Goal: Browse casually: Explore the website without a specific task or goal

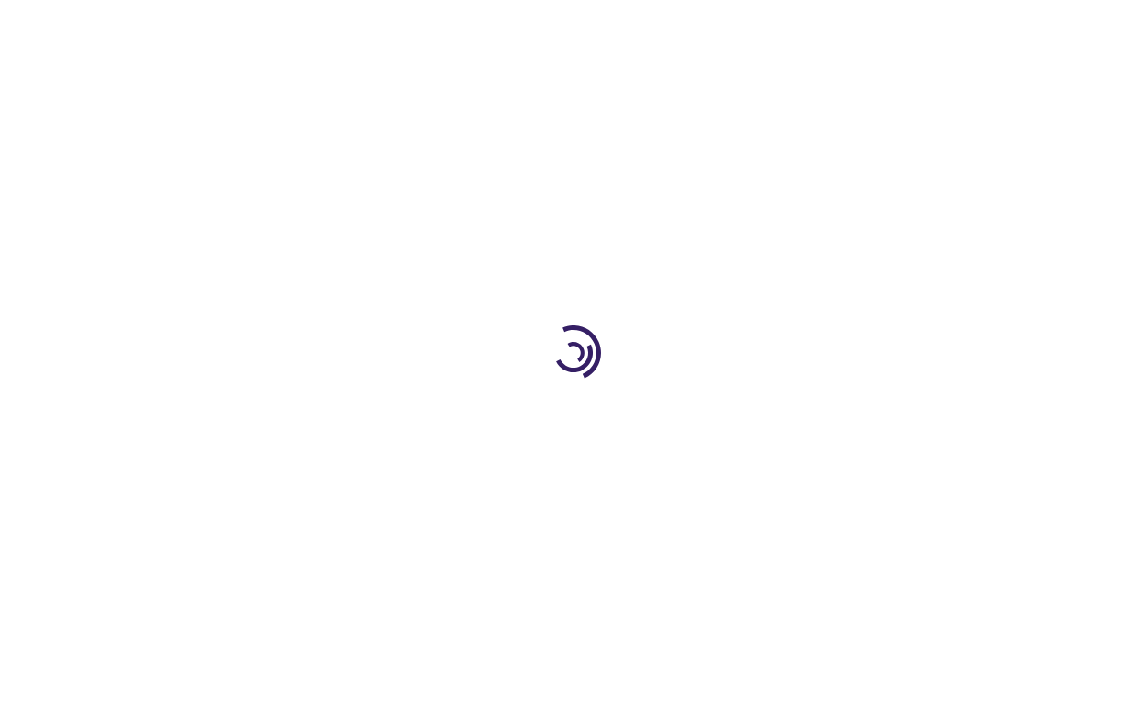
type input "1"
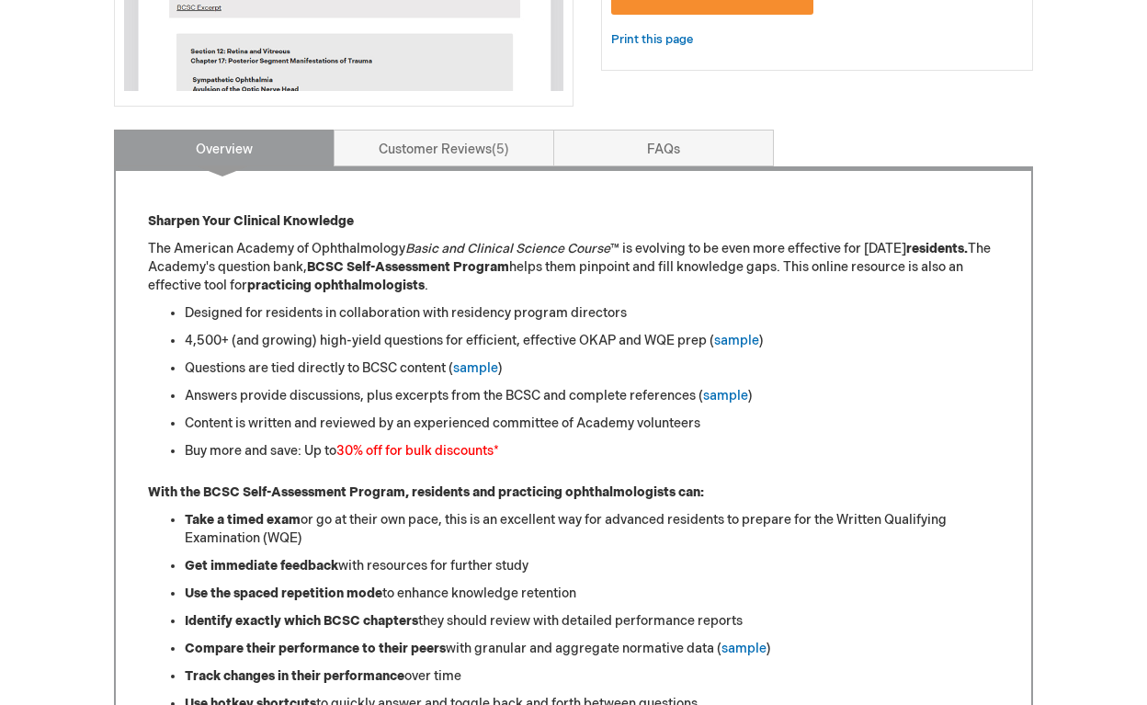
scroll to position [643, 0]
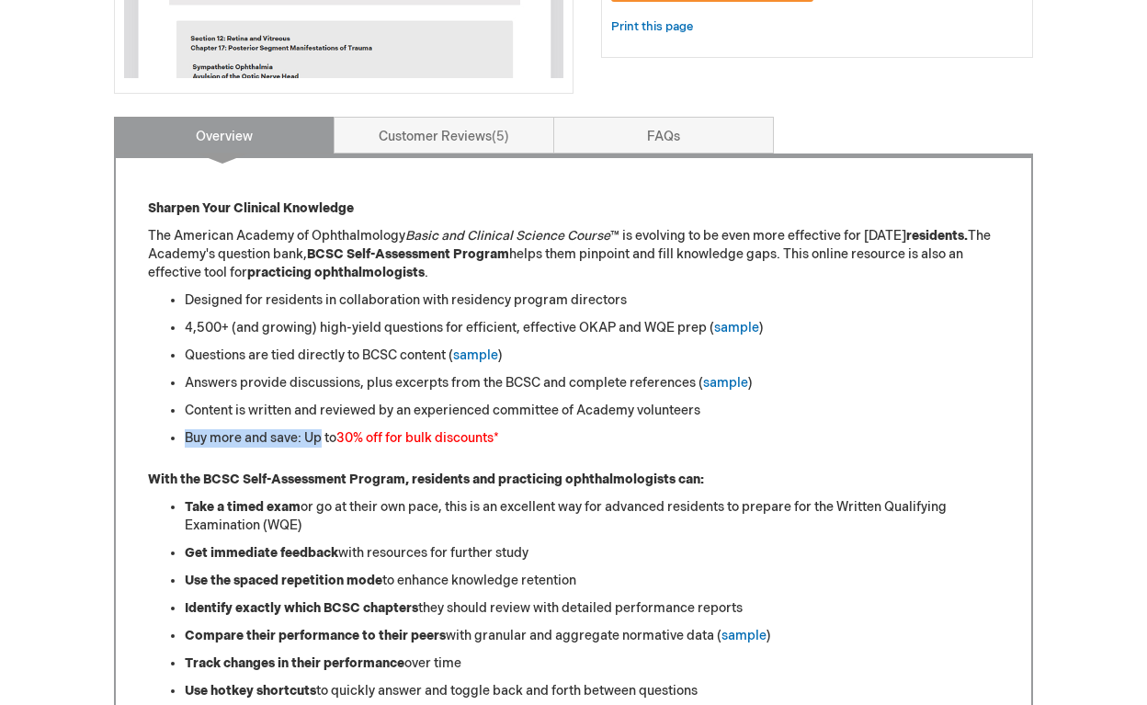
drag, startPoint x: 323, startPoint y: 435, endPoint x: 514, endPoint y: 422, distance: 191.6
click at [514, 422] on ul "Designed for residents in collaboration with residency program directors 4,500+…" at bounding box center [573, 369] width 851 height 156
click at [501, 425] on ul "Designed for residents in collaboration with residency program directors 4,500+…" at bounding box center [573, 369] width 851 height 156
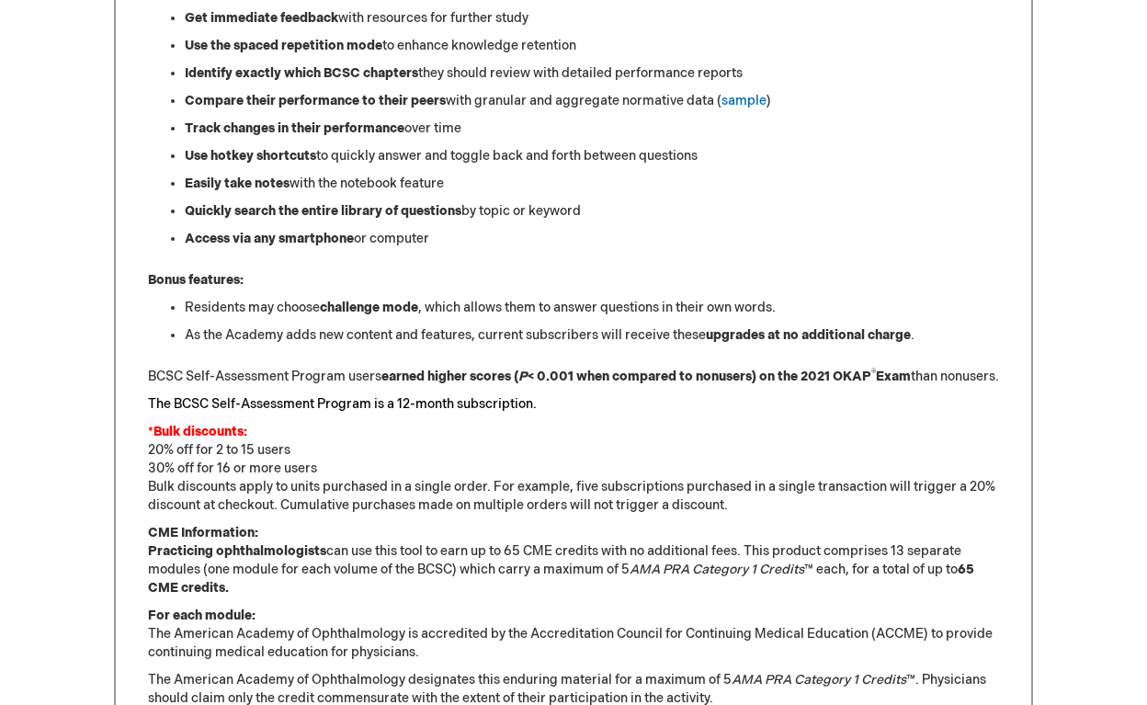
scroll to position [1186, 0]
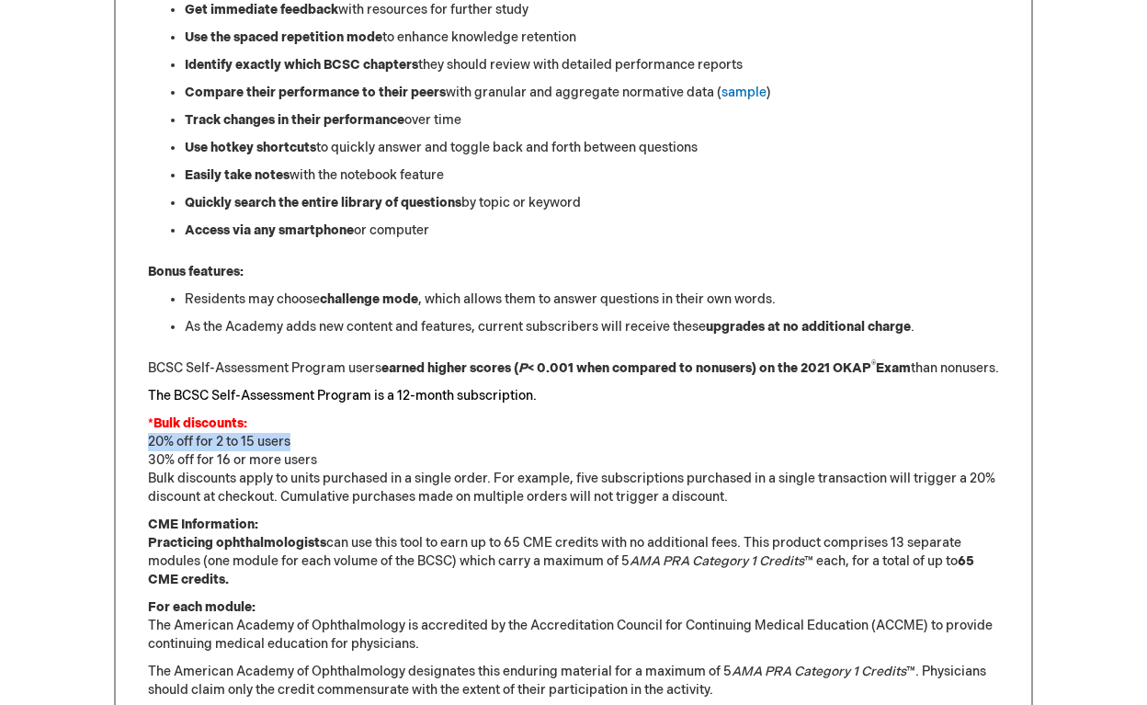
drag, startPoint x: 148, startPoint y: 458, endPoint x: 366, endPoint y: 461, distance: 217.8
click at [366, 461] on p "*Bulk discounts: 20% off for 2 to 15 users 30% off for 16 or more users Bulk di…" at bounding box center [573, 460] width 851 height 92
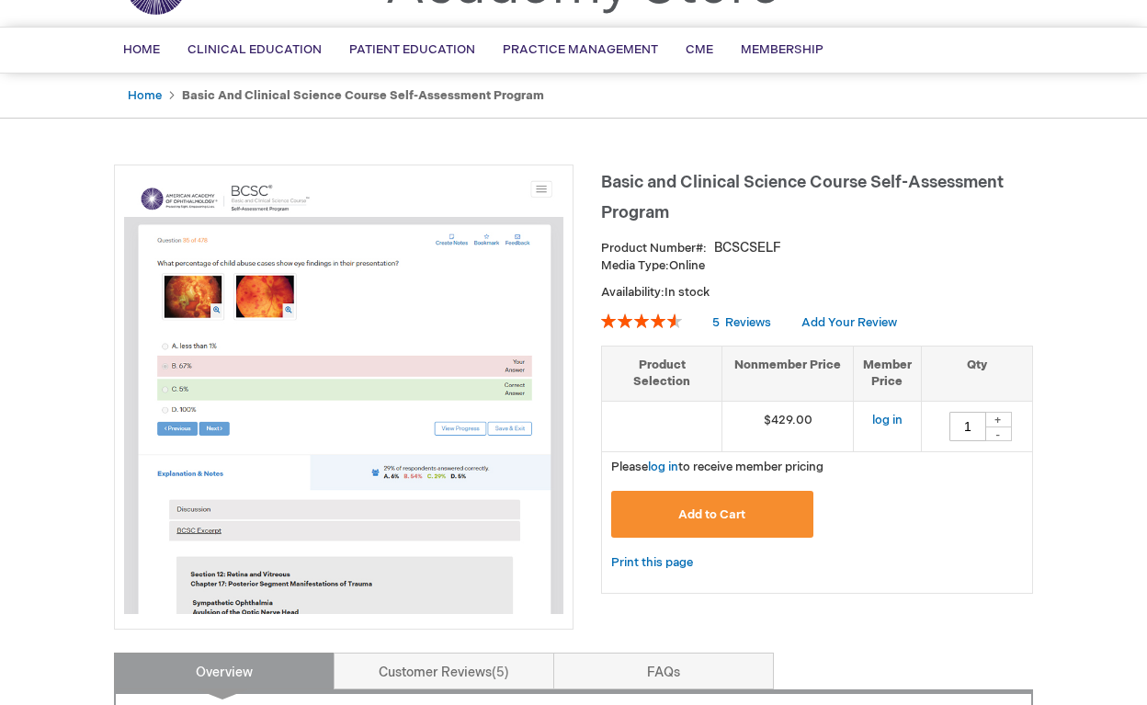
scroll to position [108, 0]
click at [888, 414] on link "log in" at bounding box center [887, 419] width 30 height 15
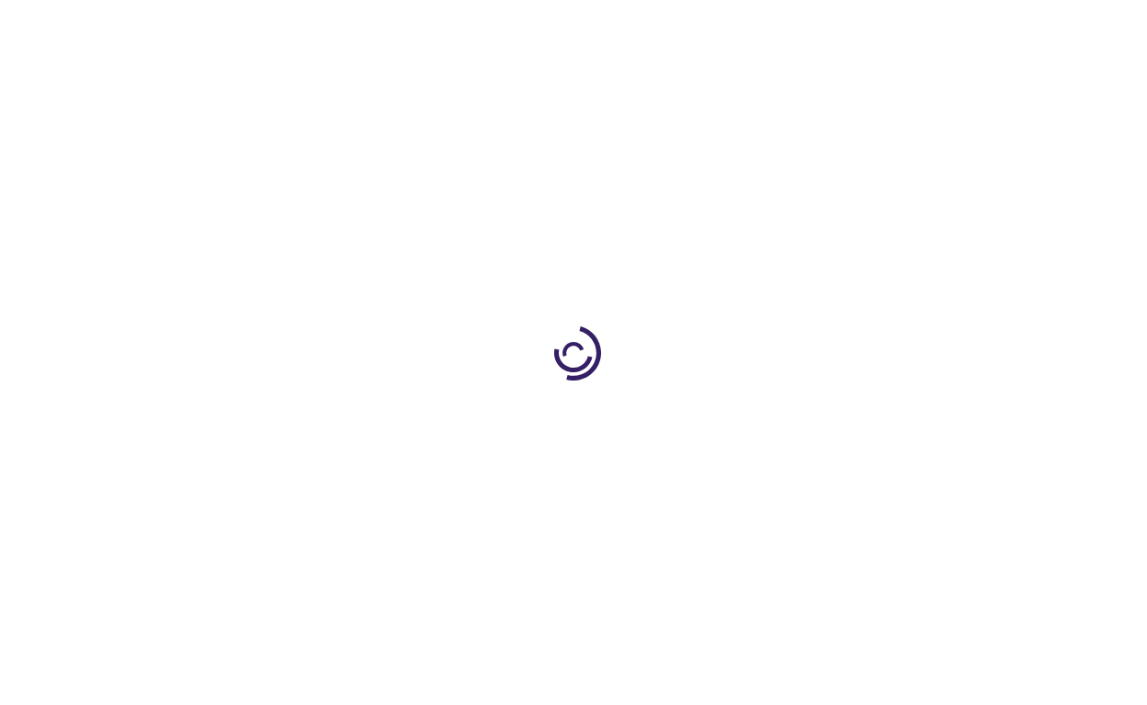
type input "1"
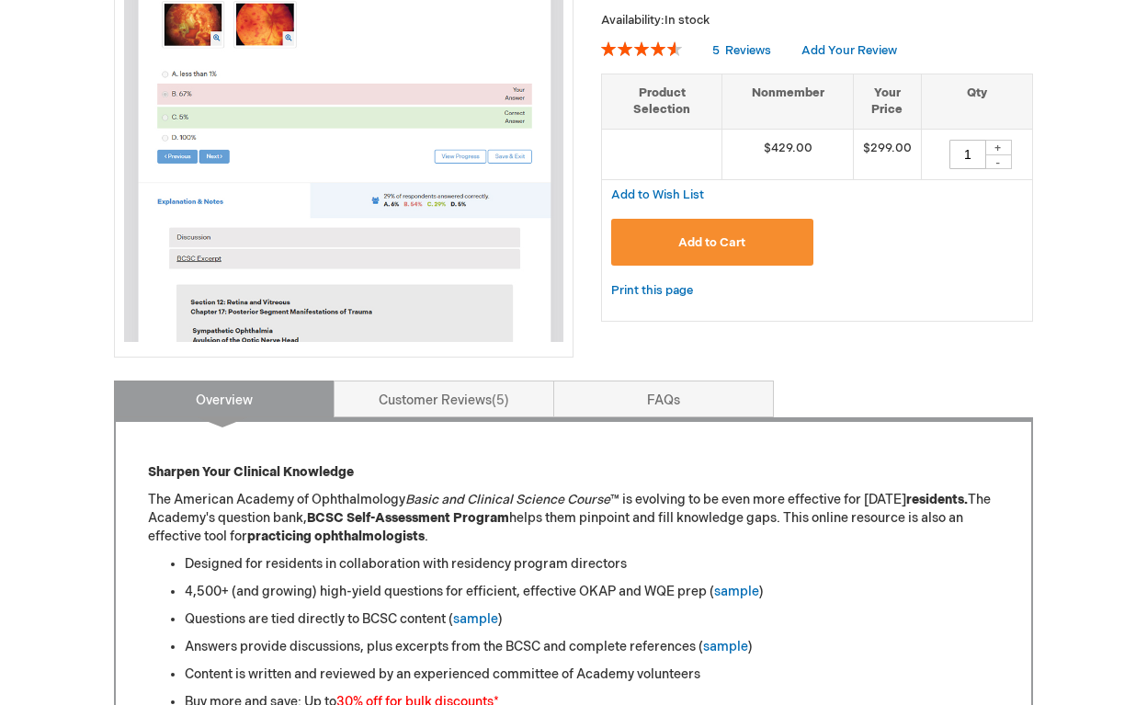
scroll to position [395, 0]
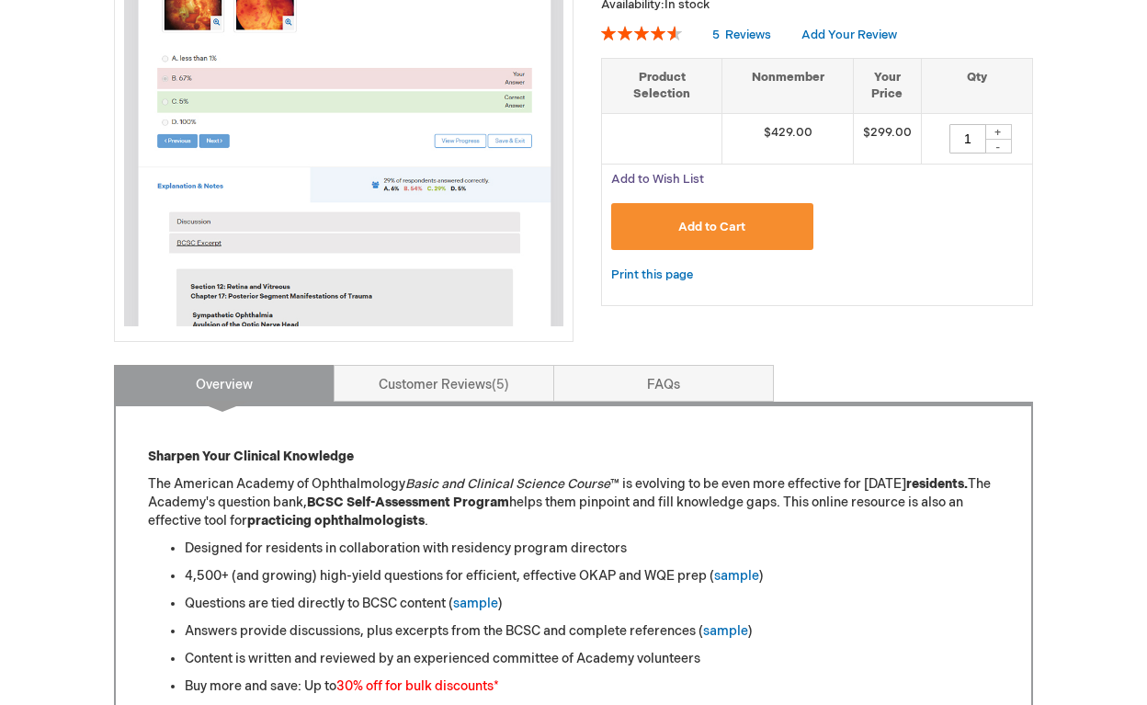
click at [674, 182] on span "Add to Wish List" at bounding box center [657, 179] width 93 height 15
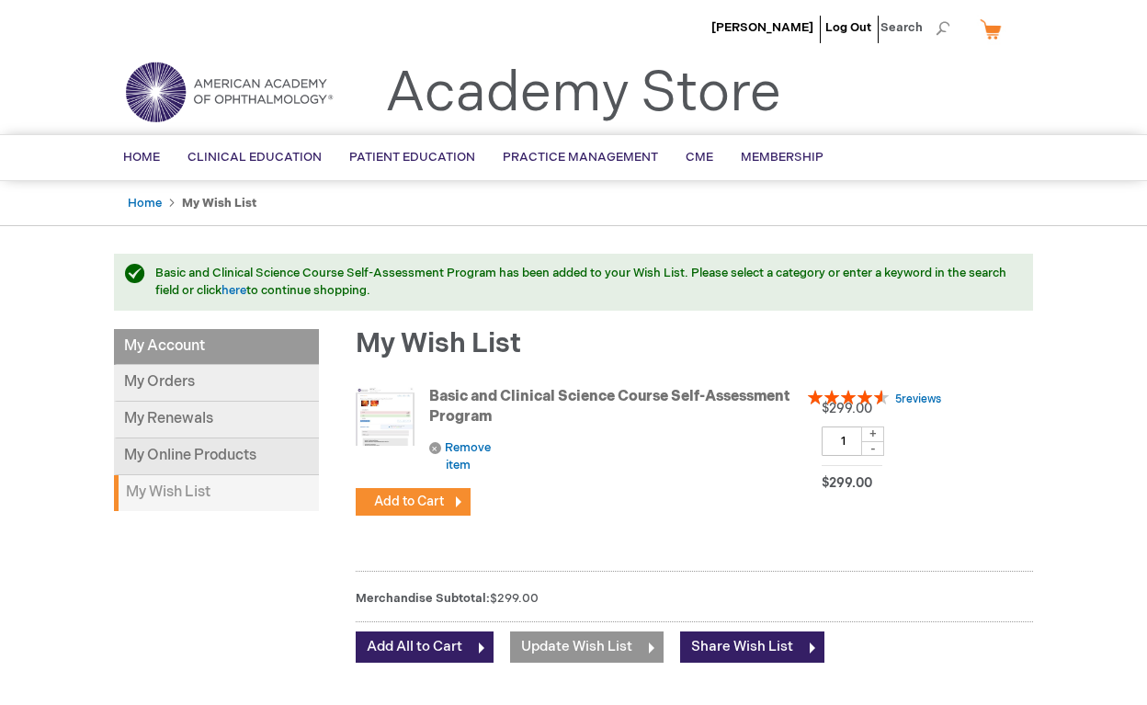
click at [148, 453] on link "My Online Products" at bounding box center [216, 456] width 205 height 37
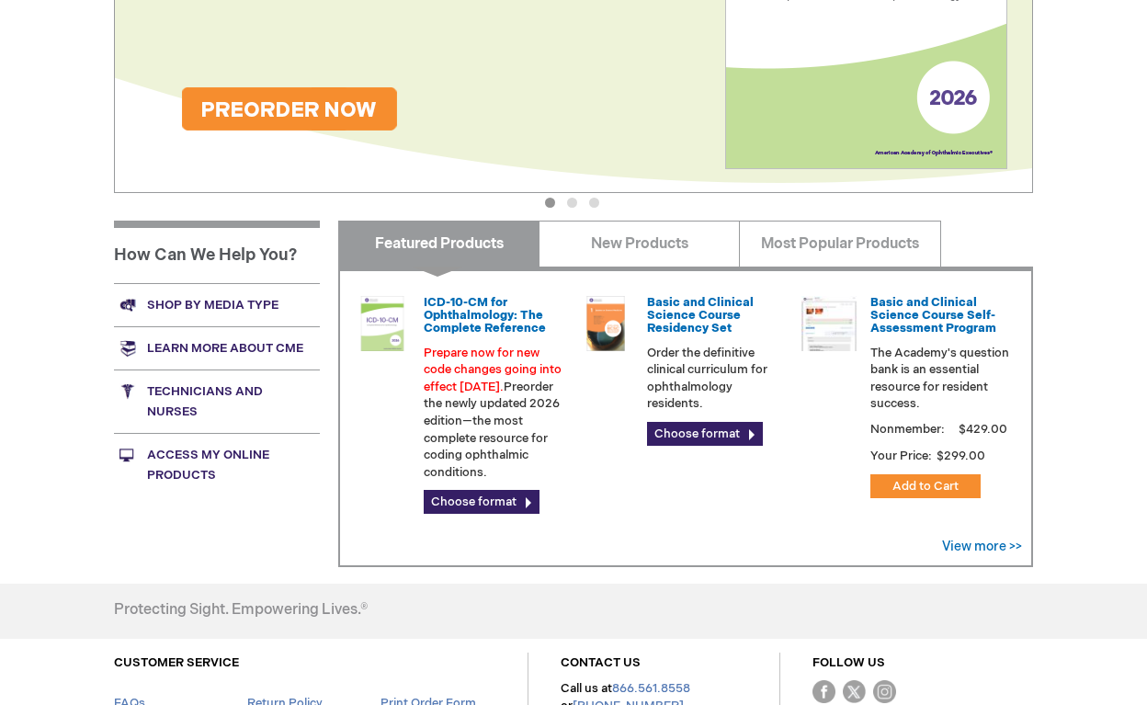
scroll to position [436, 0]
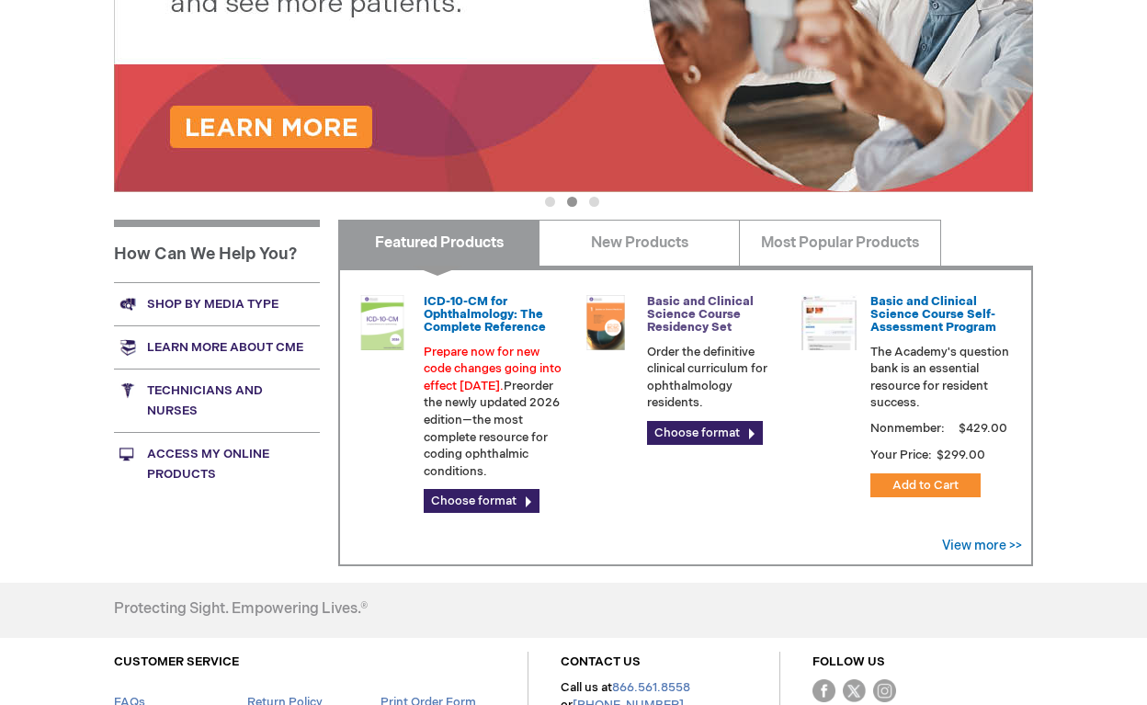
click at [693, 320] on link "Basic and Clinical Science Course Residency Set" at bounding box center [700, 314] width 107 height 41
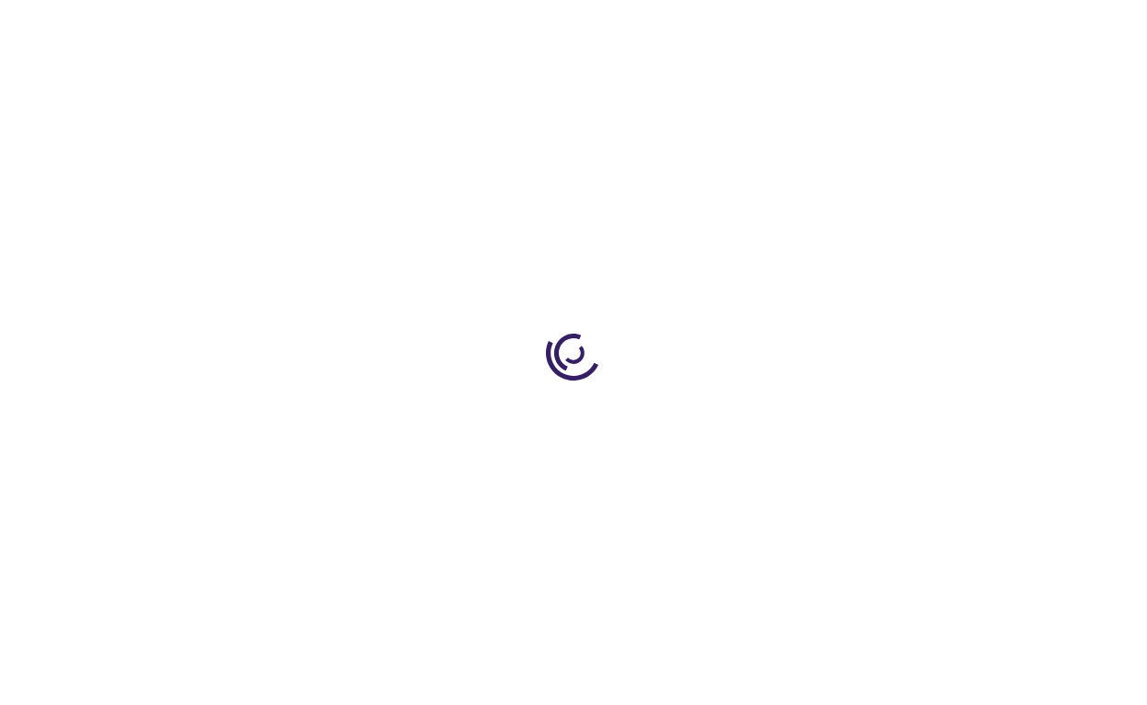
type input "0"
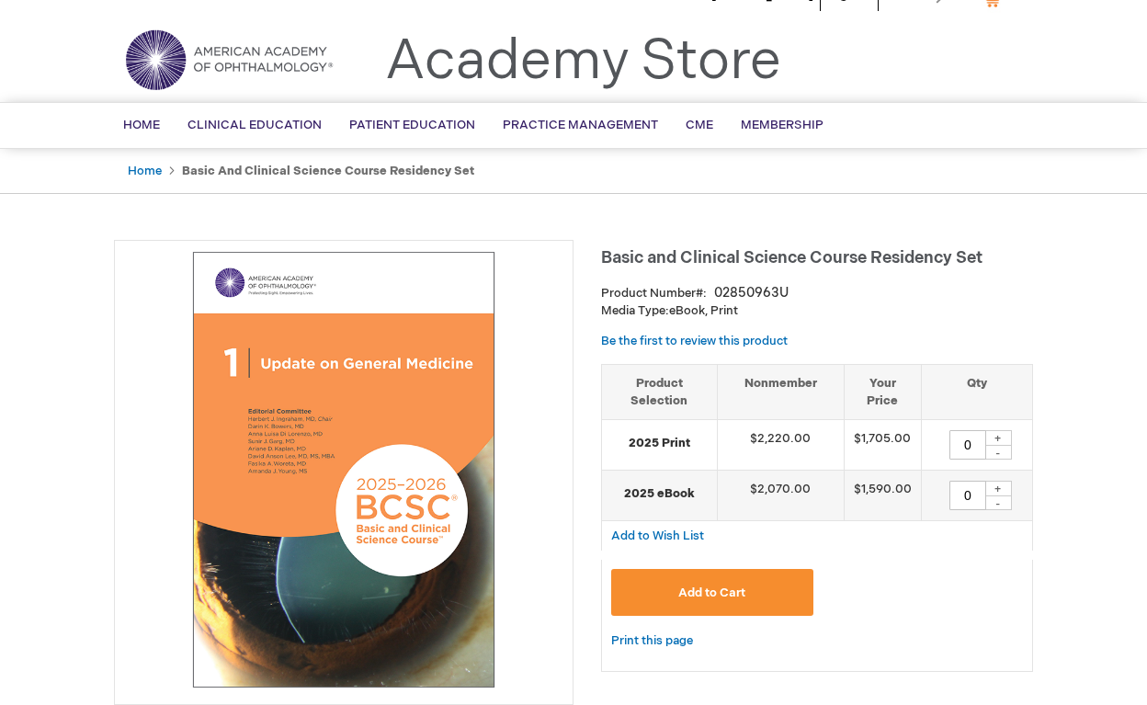
scroll to position [58, 0]
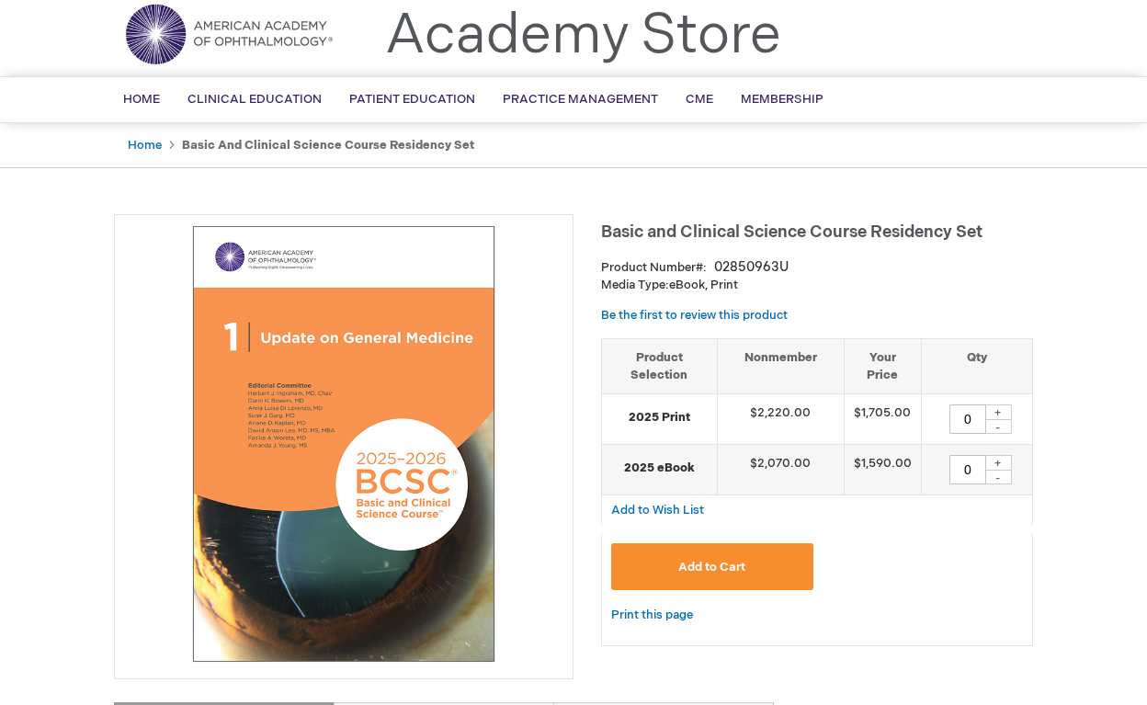
click at [654, 473] on strong "2025 eBook" at bounding box center [659, 467] width 96 height 17
drag, startPoint x: 854, startPoint y: 463, endPoint x: 891, endPoint y: 461, distance: 37.7
click at [891, 462] on td "$1,590.00" at bounding box center [881, 470] width 77 height 51
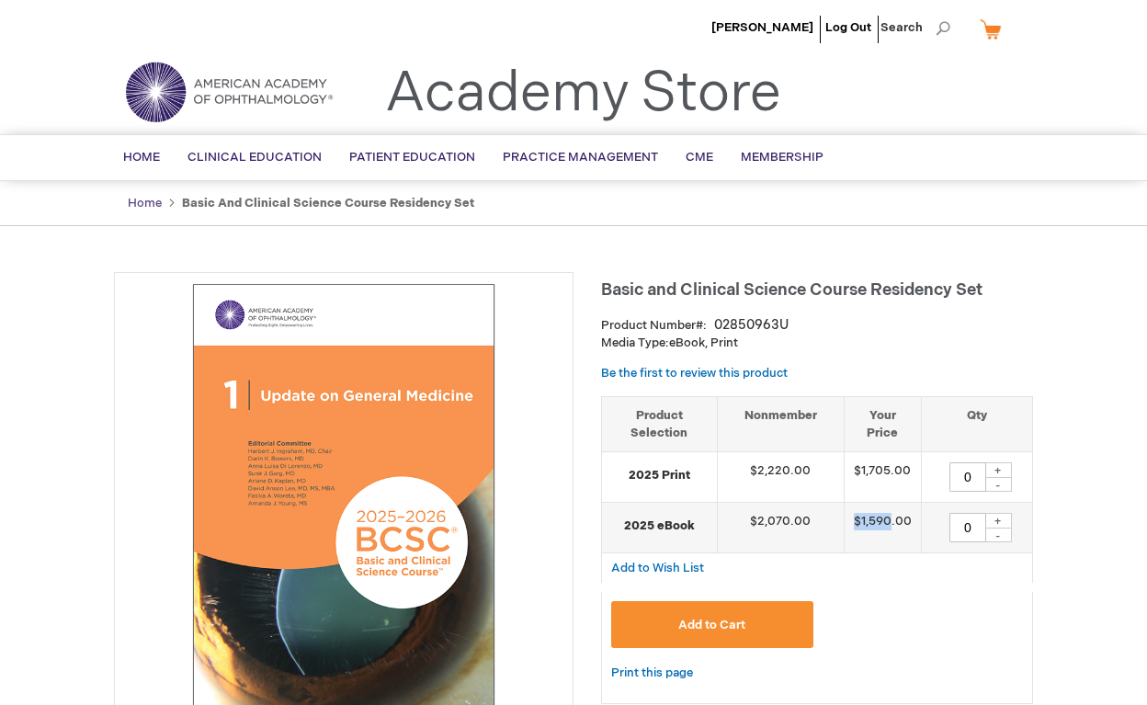
scroll to position [0, 0]
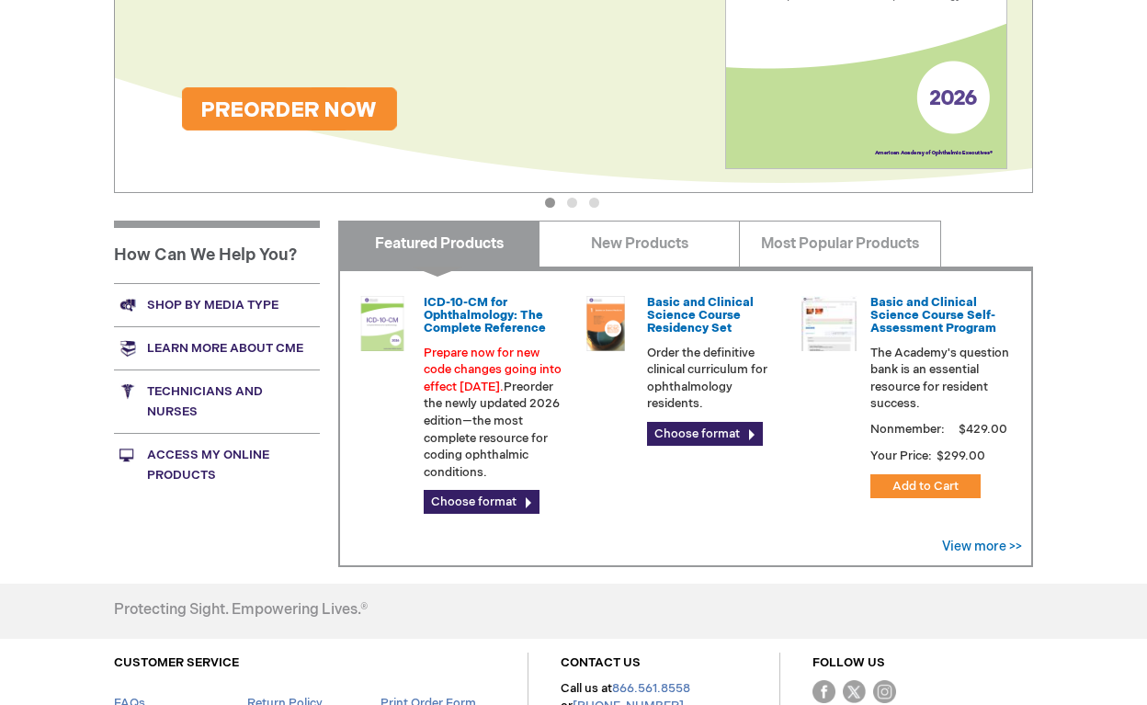
scroll to position [435, 0]
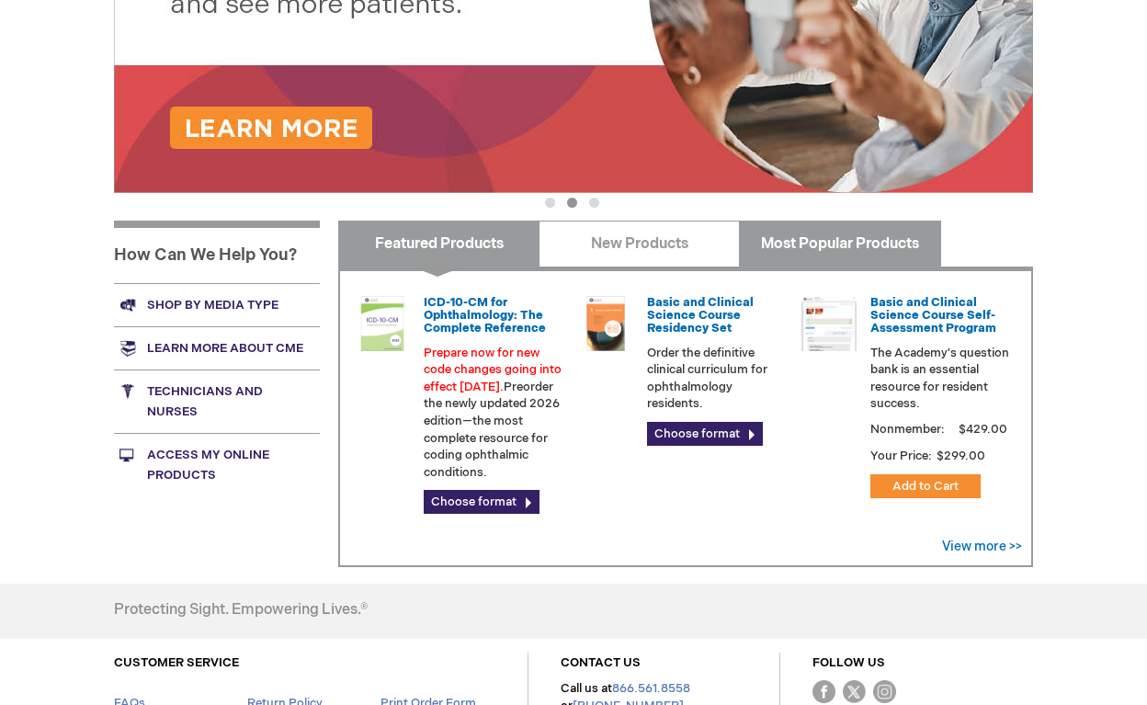
click at [846, 265] on link "Most Popular Products" at bounding box center [839, 243] width 201 height 46
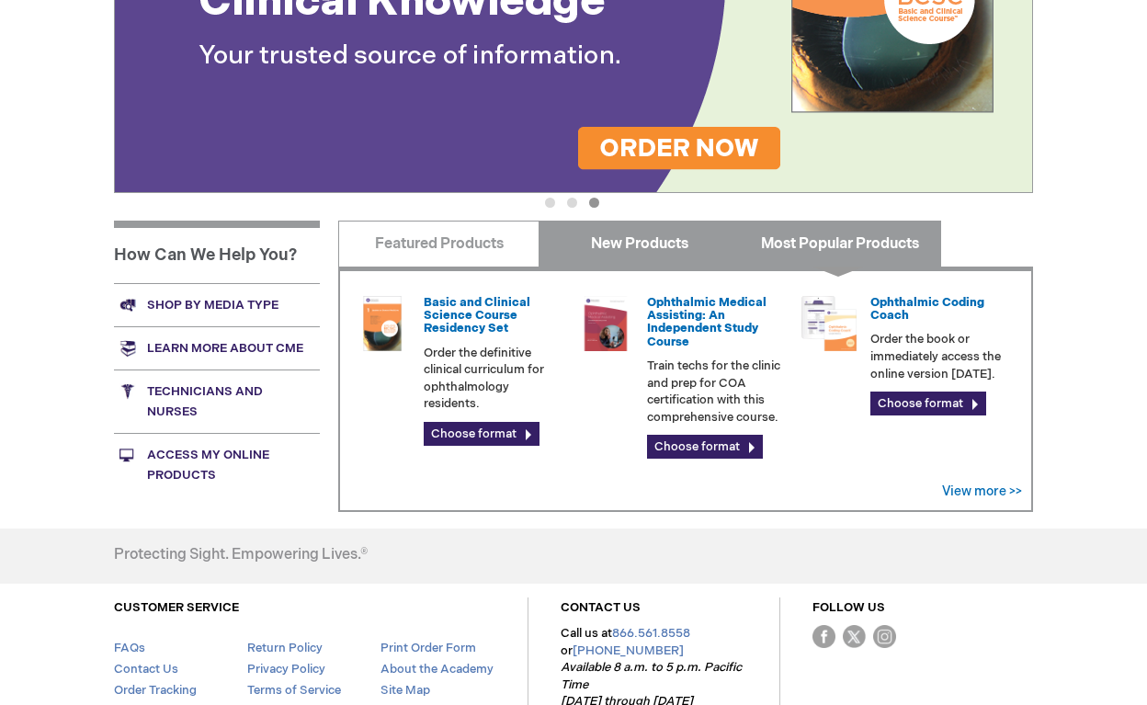
click at [669, 261] on link "New Products" at bounding box center [638, 243] width 201 height 46
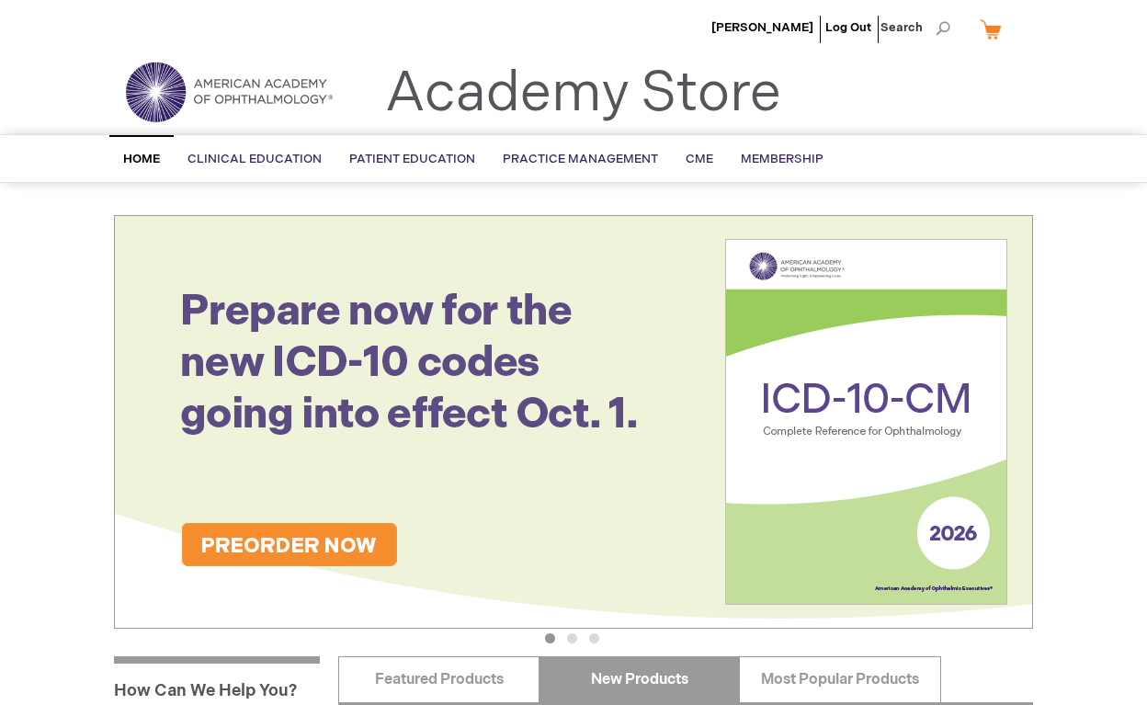
scroll to position [0, 0]
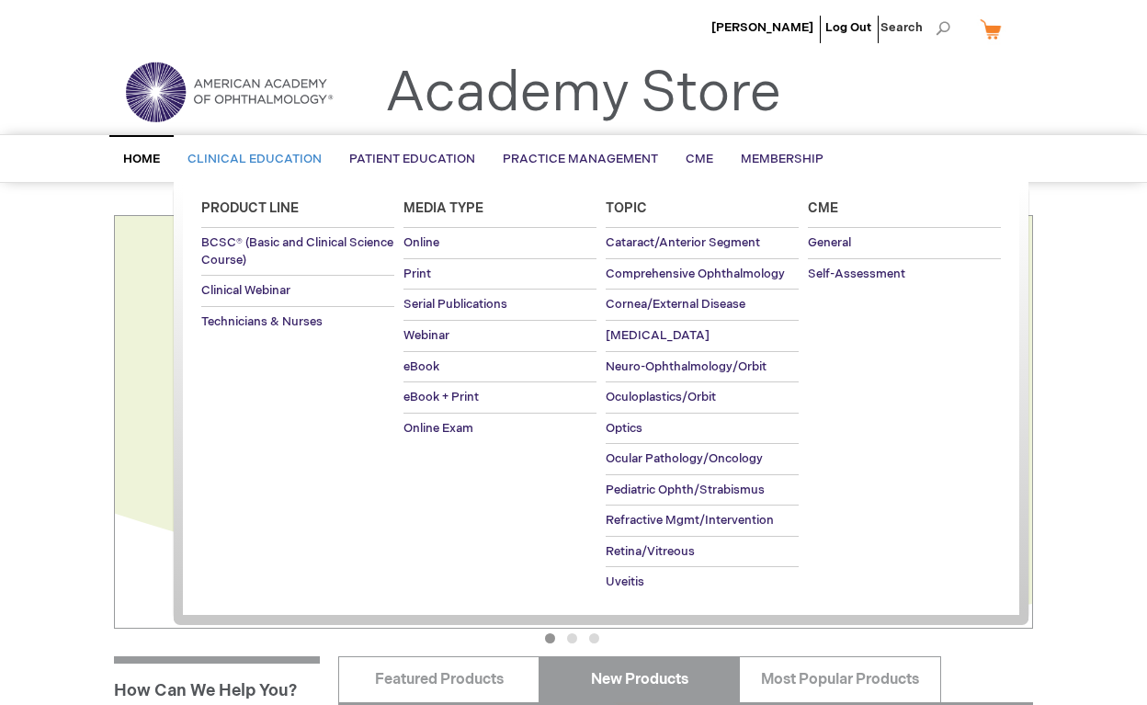
click at [254, 152] on span "Clinical Education" at bounding box center [254, 159] width 134 height 15
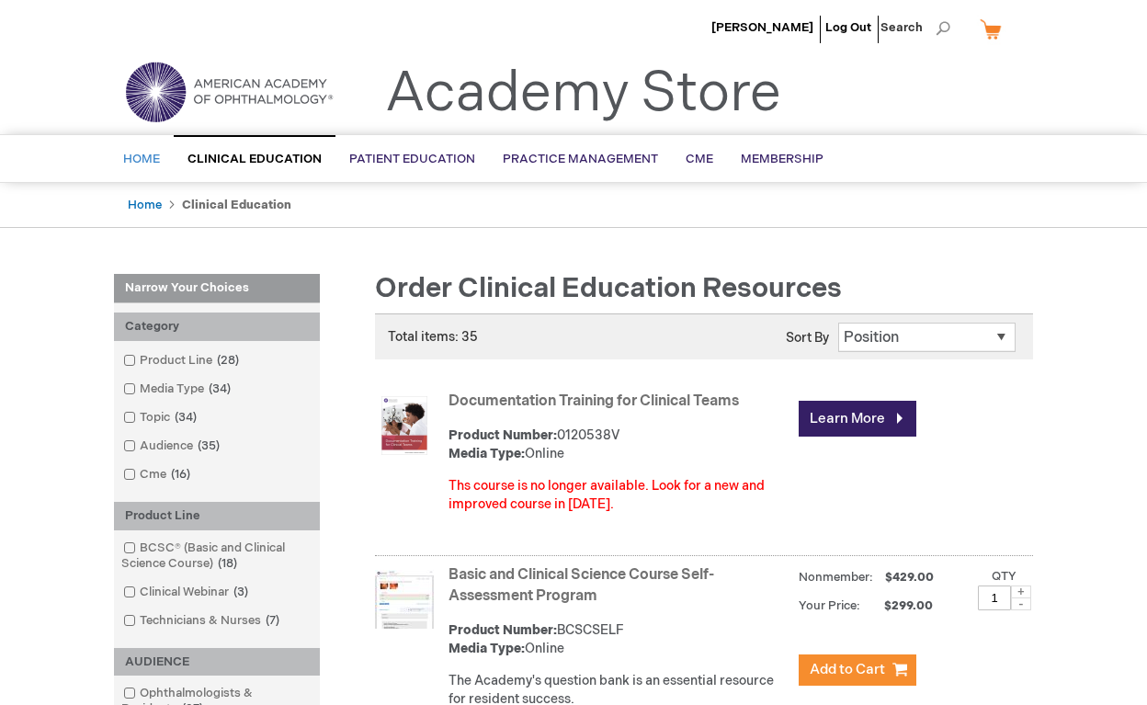
click at [158, 146] on link "Home" at bounding box center [141, 159] width 64 height 45
